Goal: Task Accomplishment & Management: Use online tool/utility

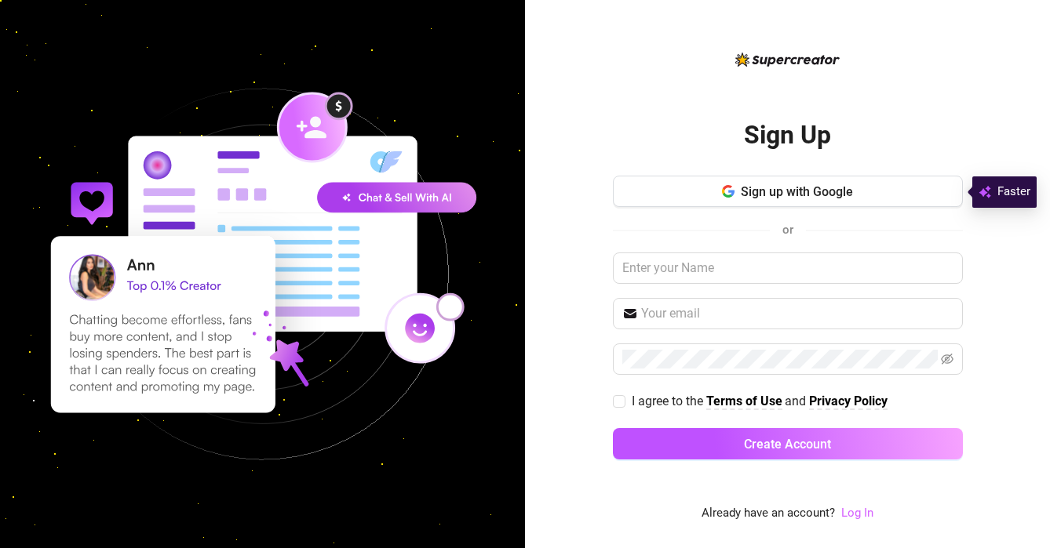
click at [860, 515] on link "Log In" at bounding box center [857, 513] width 32 height 14
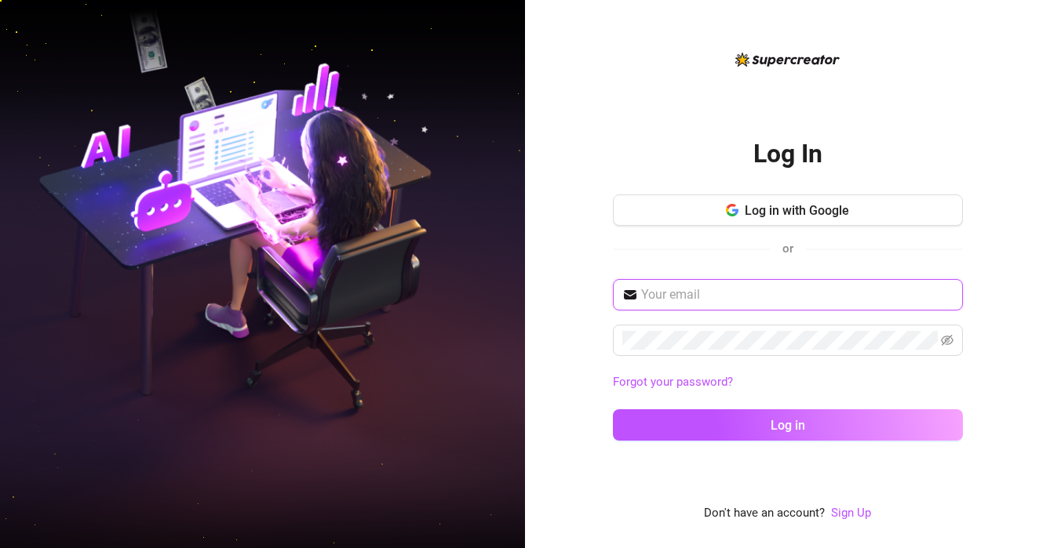
click at [719, 302] on input "text" at bounding box center [797, 295] width 312 height 19
type input "[EMAIL_ADDRESS][DOMAIN_NAME]"
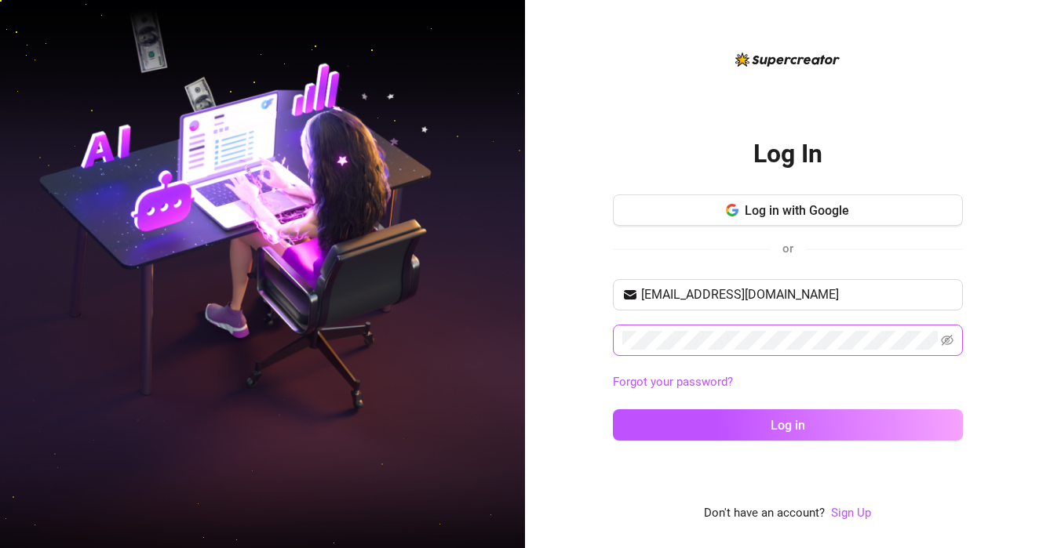
click at [720, 350] on span at bounding box center [788, 340] width 350 height 31
click at [613, 410] on button "Log in" at bounding box center [788, 425] width 350 height 31
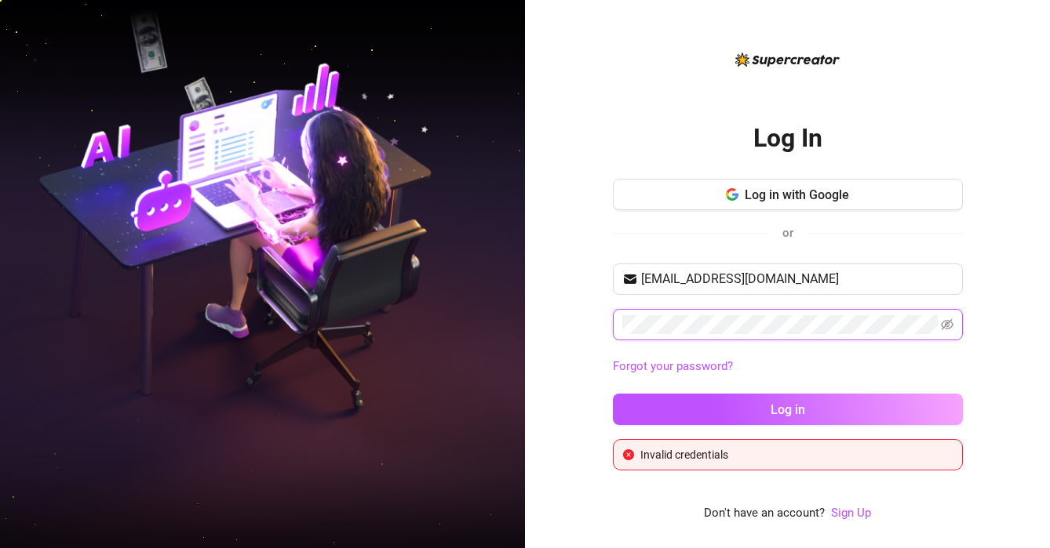
click at [613, 394] on button "Log in" at bounding box center [788, 409] width 350 height 31
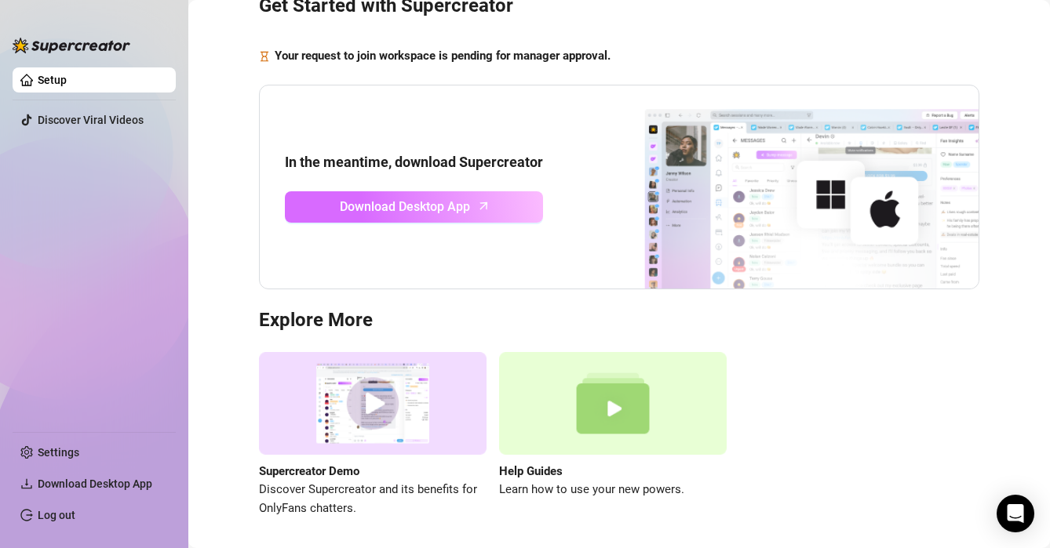
scroll to position [72, 0]
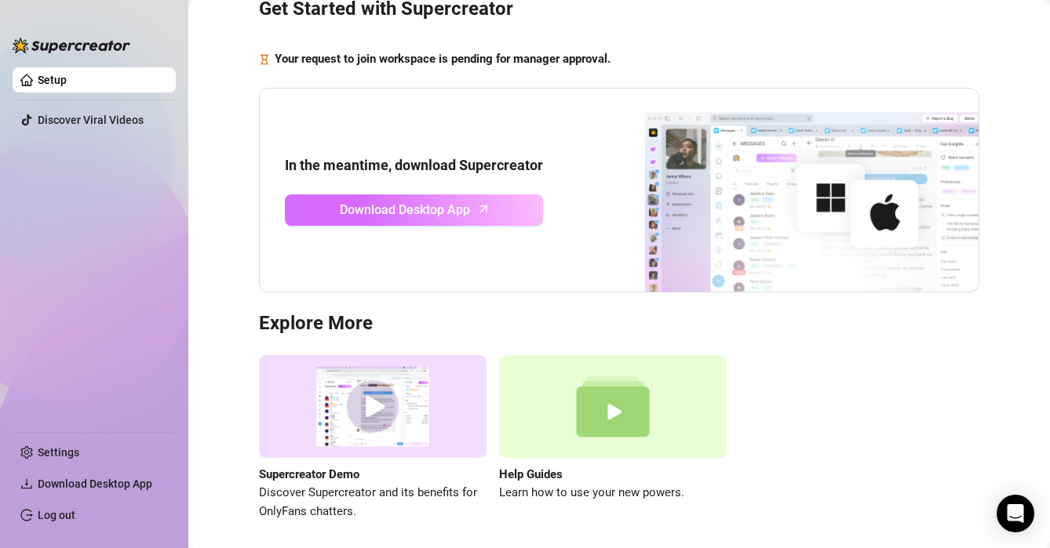
click at [446, 213] on span "Download Desktop App" at bounding box center [405, 210] width 130 height 20
click at [884, 525] on div "Get Started with Supercreator Your request to join workspace is pending for man…" at bounding box center [619, 250] width 830 height 622
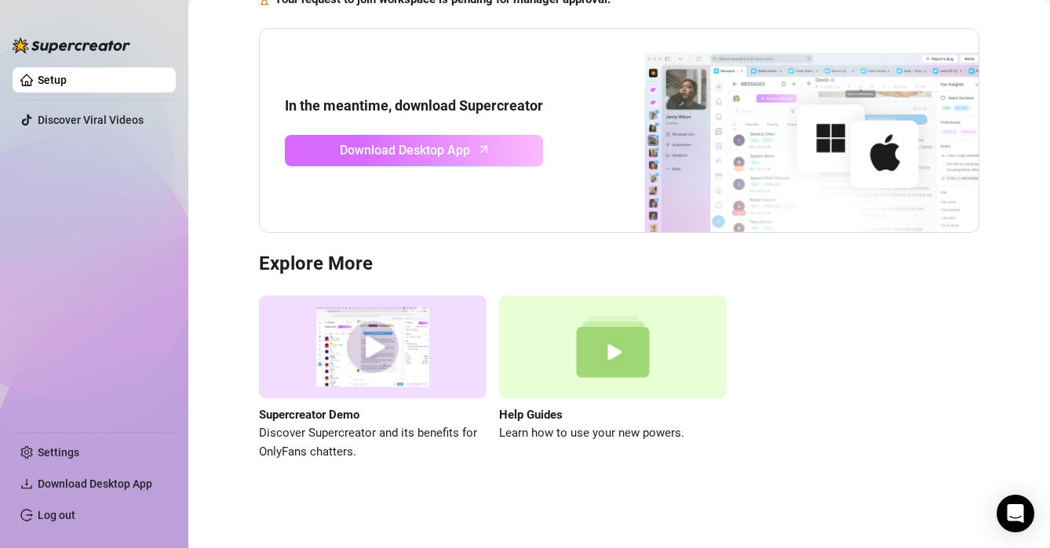
click at [395, 150] on span "Download Desktop App" at bounding box center [405, 150] width 130 height 20
click at [387, 152] on span "Download Desktop App" at bounding box center [405, 150] width 130 height 20
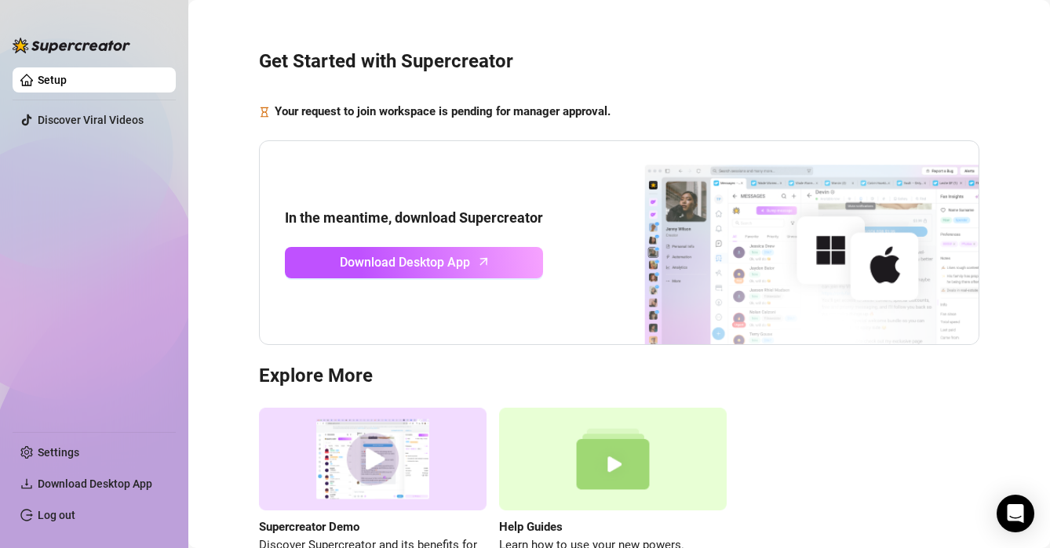
scroll to position [0, 0]
